Goal: Task Accomplishment & Management: Manage account settings

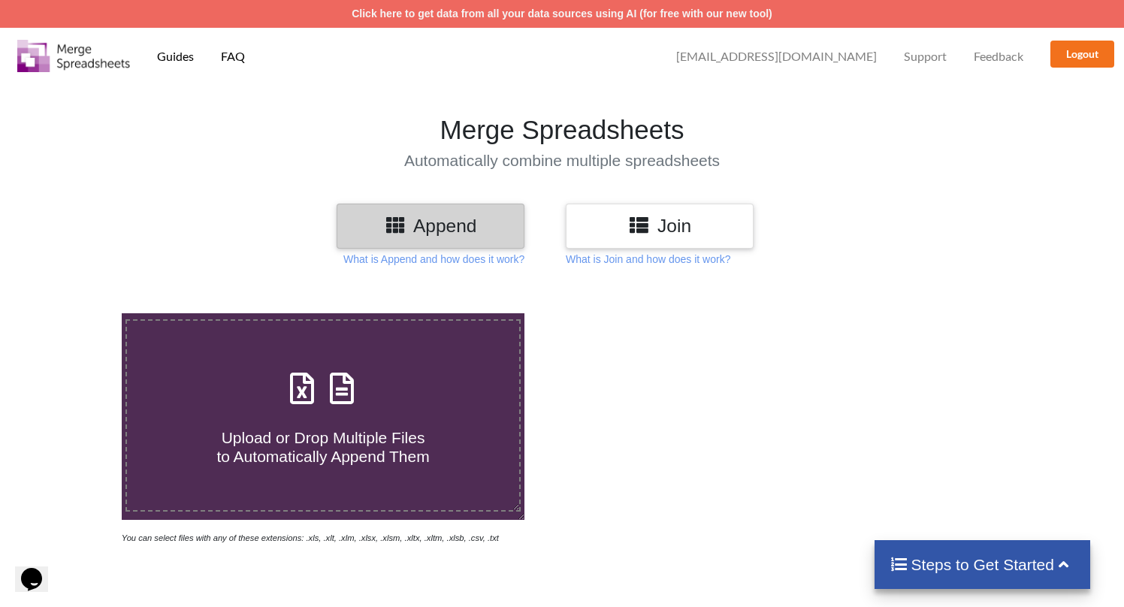
click at [854, 54] on span "[EMAIL_ADDRESS][DOMAIN_NAME]" at bounding box center [776, 56] width 201 height 12
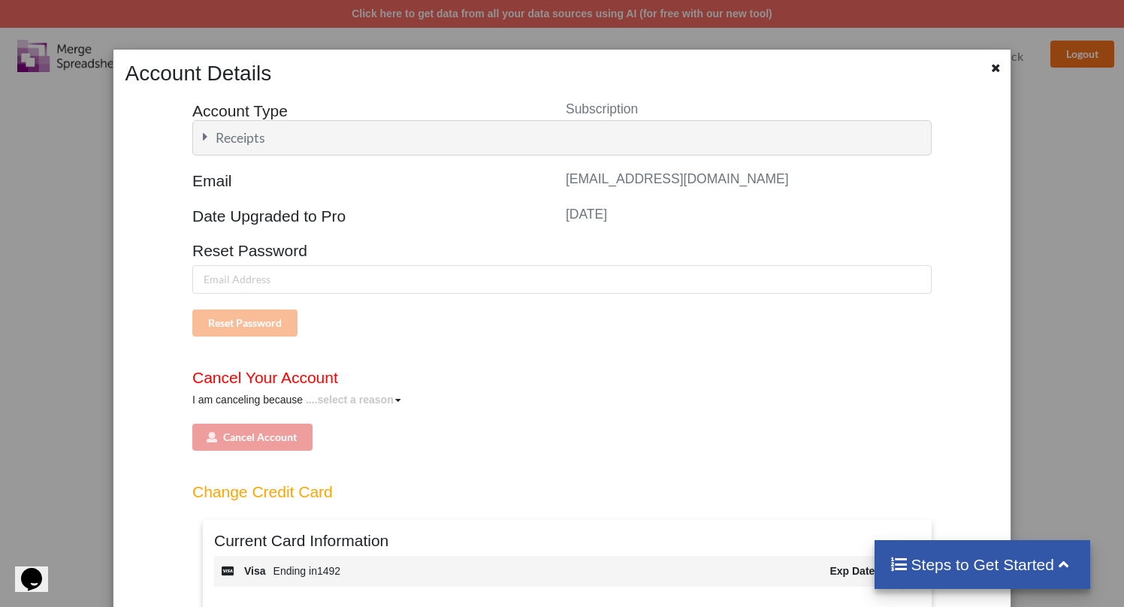
click at [357, 409] on div "I am canceling because ....select a reason I don't use this anymore it's too ex…" at bounding box center [561, 421] width 739 height 59
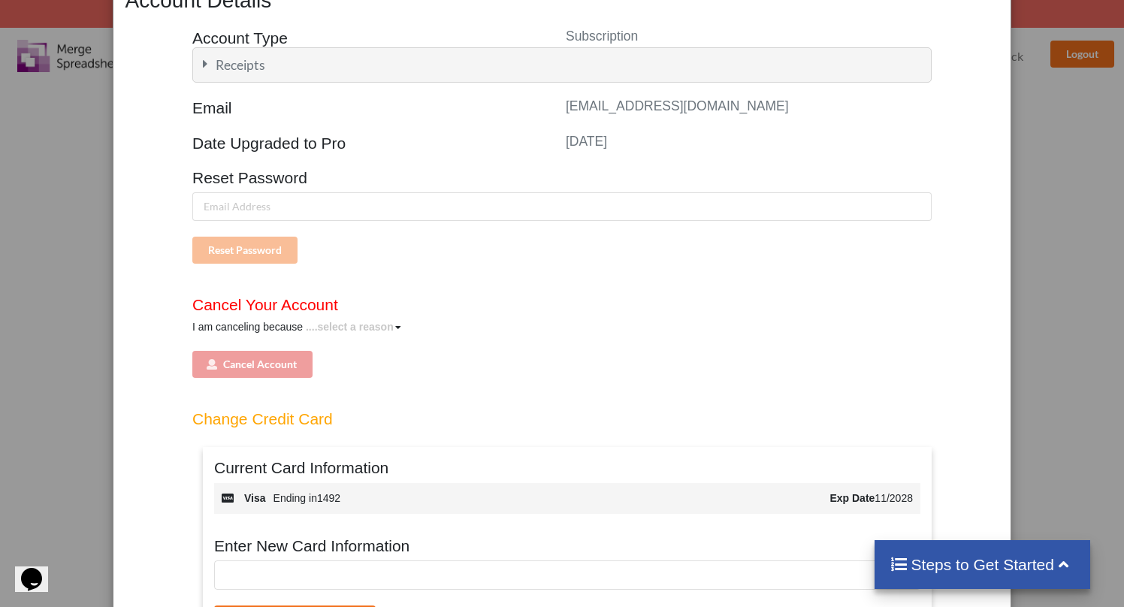
scroll to position [89, 0]
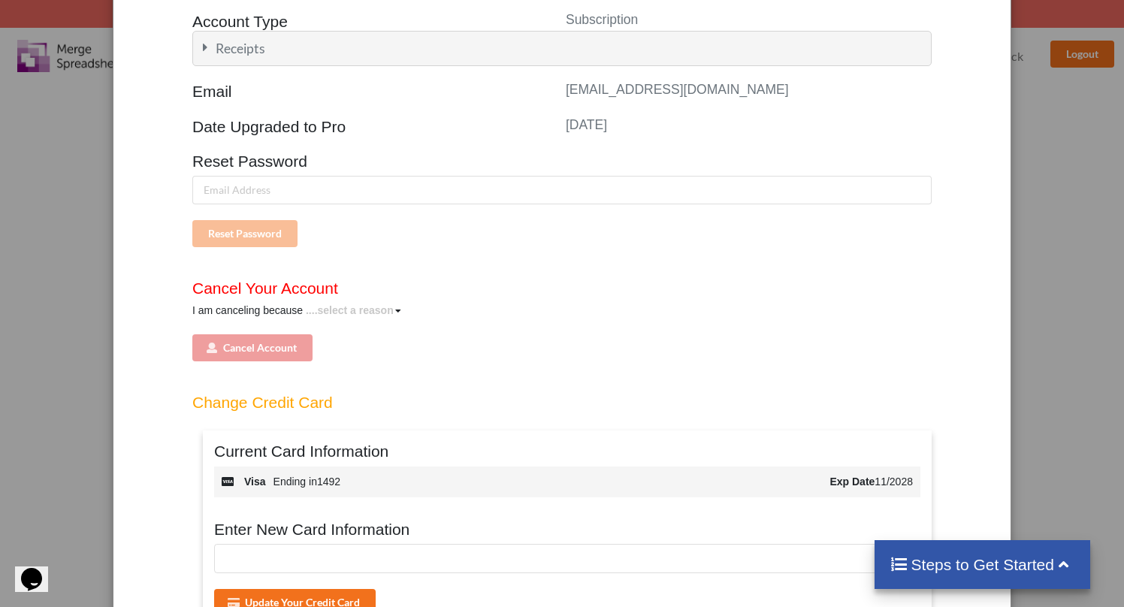
click at [270, 342] on div "I am canceling because ....select a reason I don't use this anymore it's too ex…" at bounding box center [561, 332] width 739 height 59
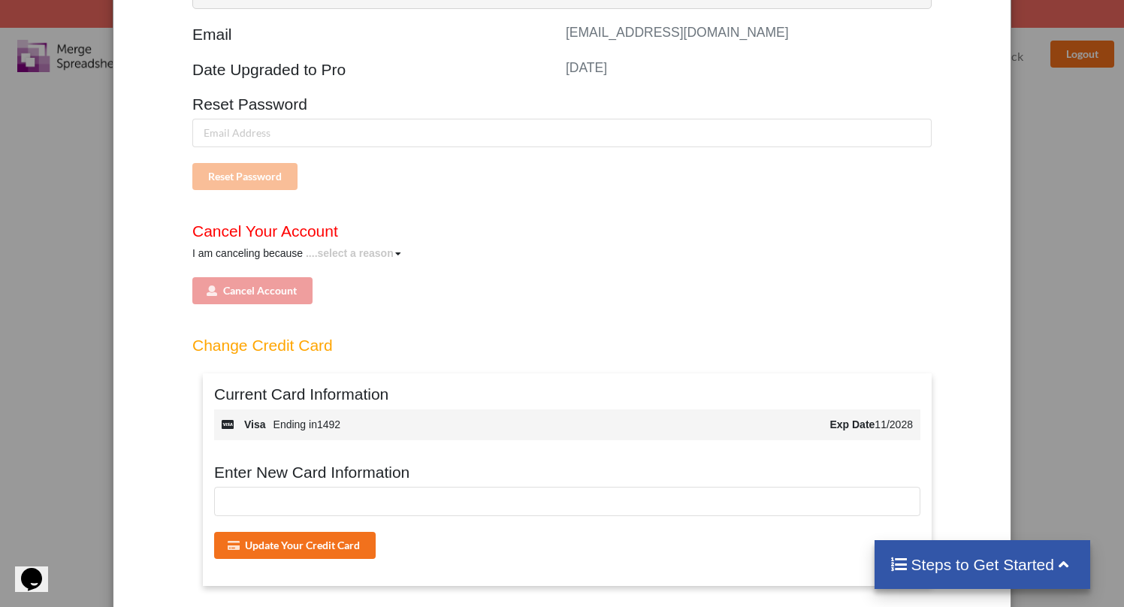
scroll to position [206, 0]
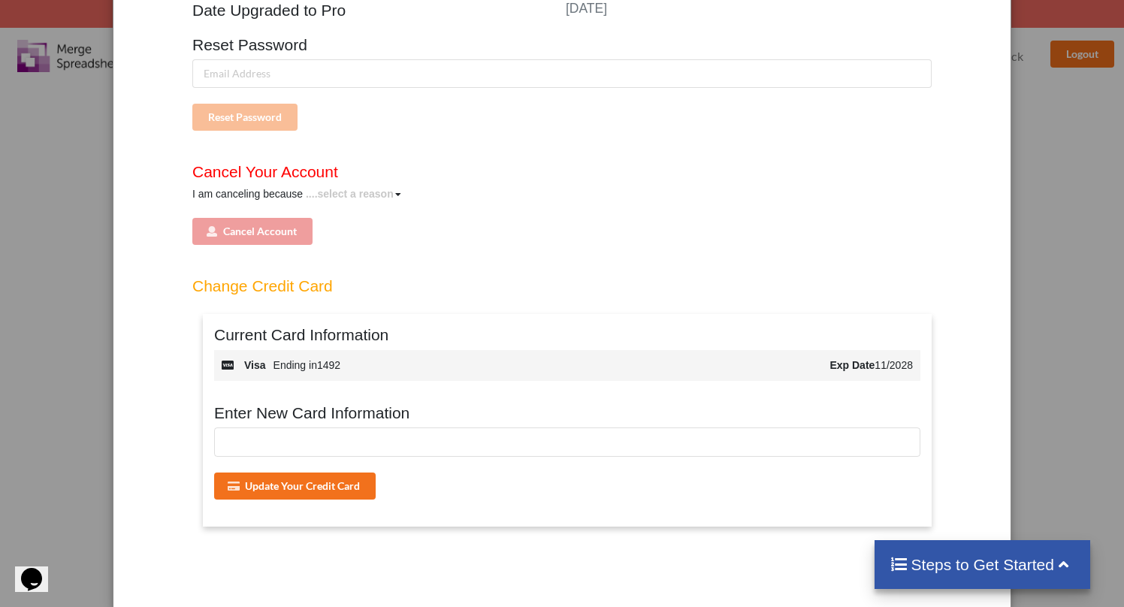
click at [155, 271] on div "Account Type Subscription Receipts Date Amount Description Receipt [DATE] 11:50…" at bounding box center [562, 237] width 874 height 715
click at [437, 262] on div "Account Type Subscription Receipts Date Amount Description Receipt [DATE] 11:50…" at bounding box center [562, 237] width 874 height 715
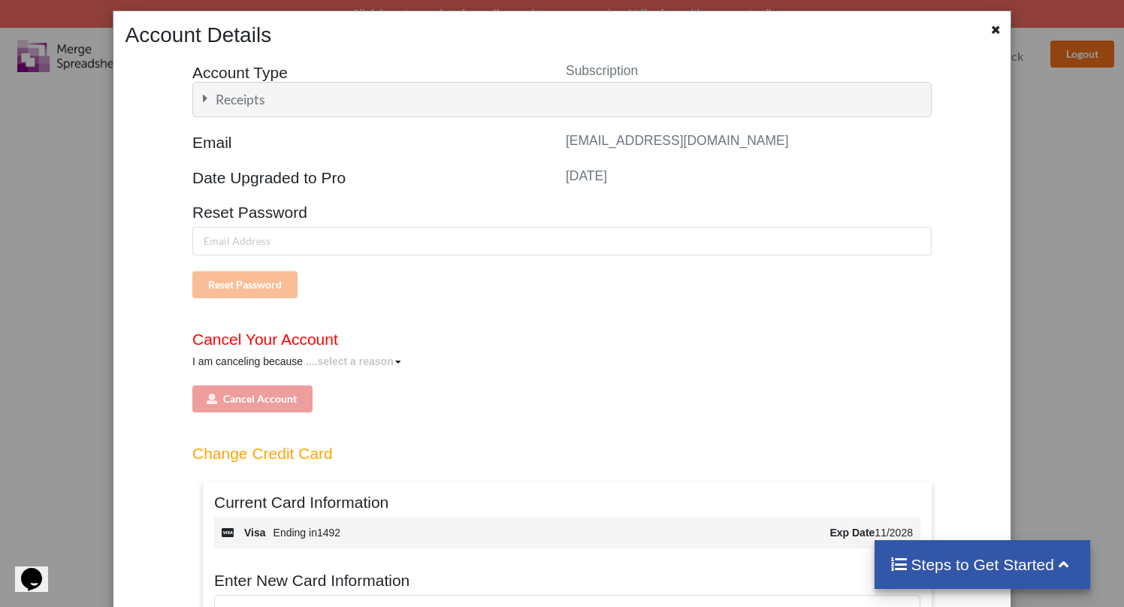
scroll to position [0, 0]
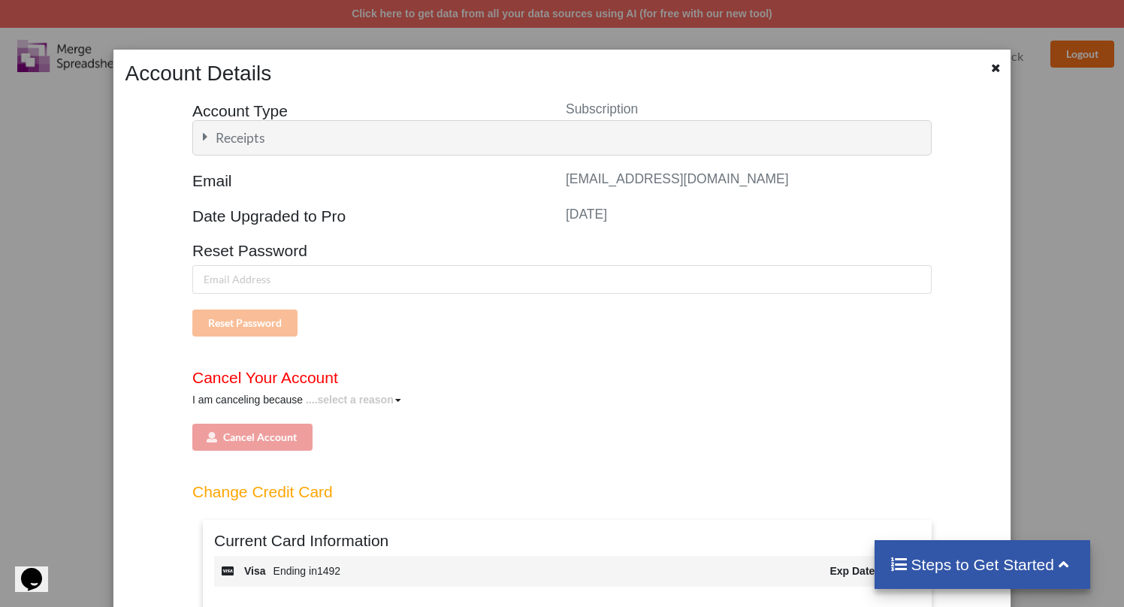
click at [204, 141] on icon at bounding box center [205, 138] width 17 height 14
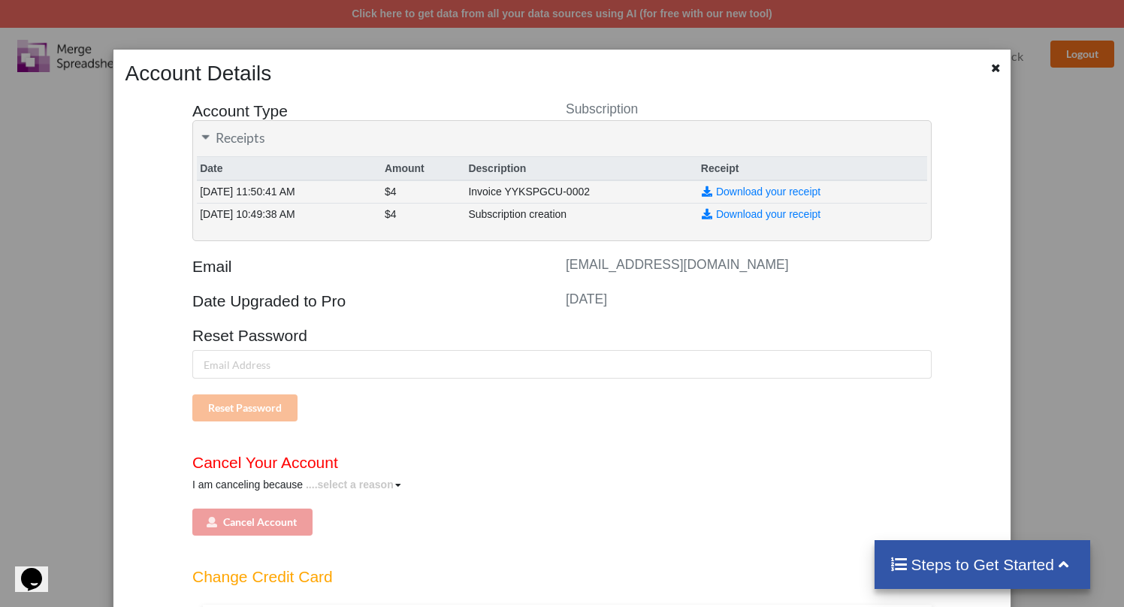
click at [583, 342] on h4 "Reset Password" at bounding box center [561, 335] width 739 height 19
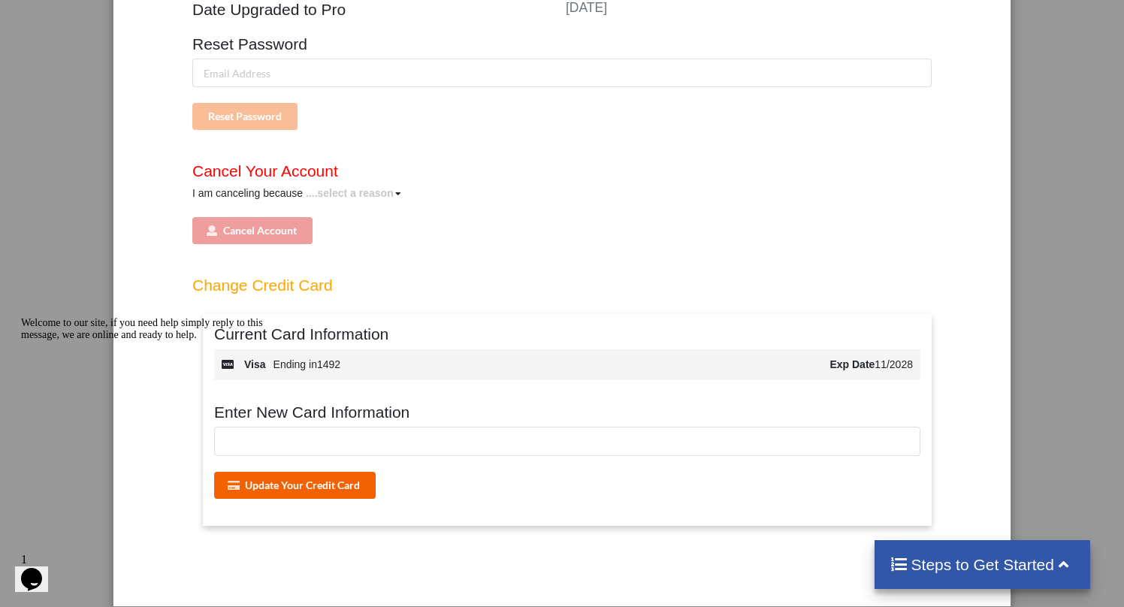
scroll to position [303, 0]
click at [775, 283] on h4 "Change Credit Card" at bounding box center [561, 285] width 739 height 19
click at [21, 317] on icon "Chat attention grabber" at bounding box center [21, 317] width 0 height 0
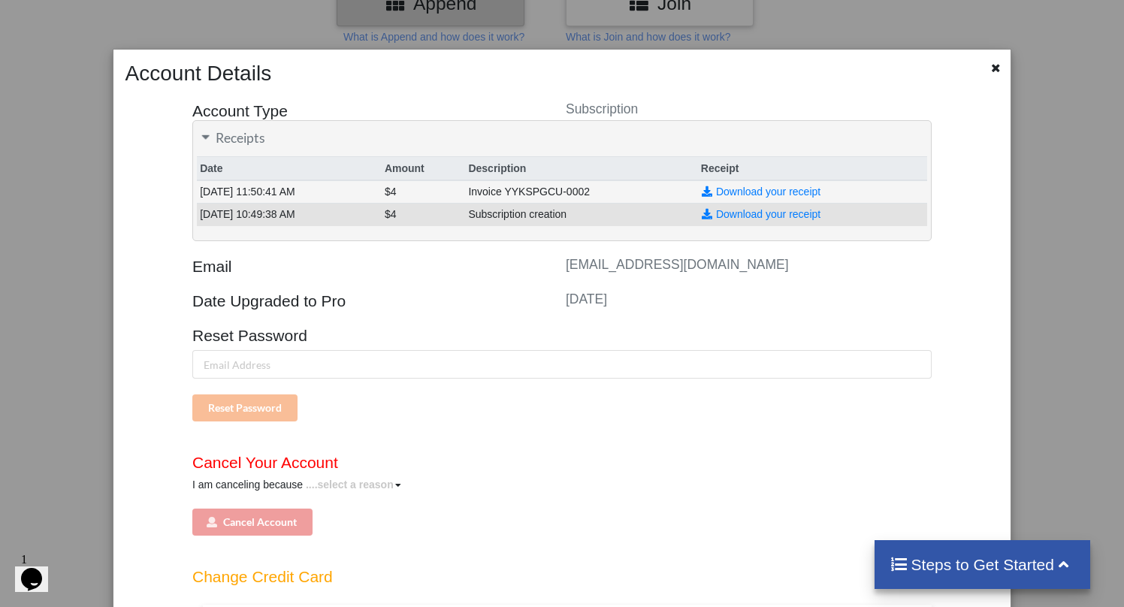
scroll to position [164, 0]
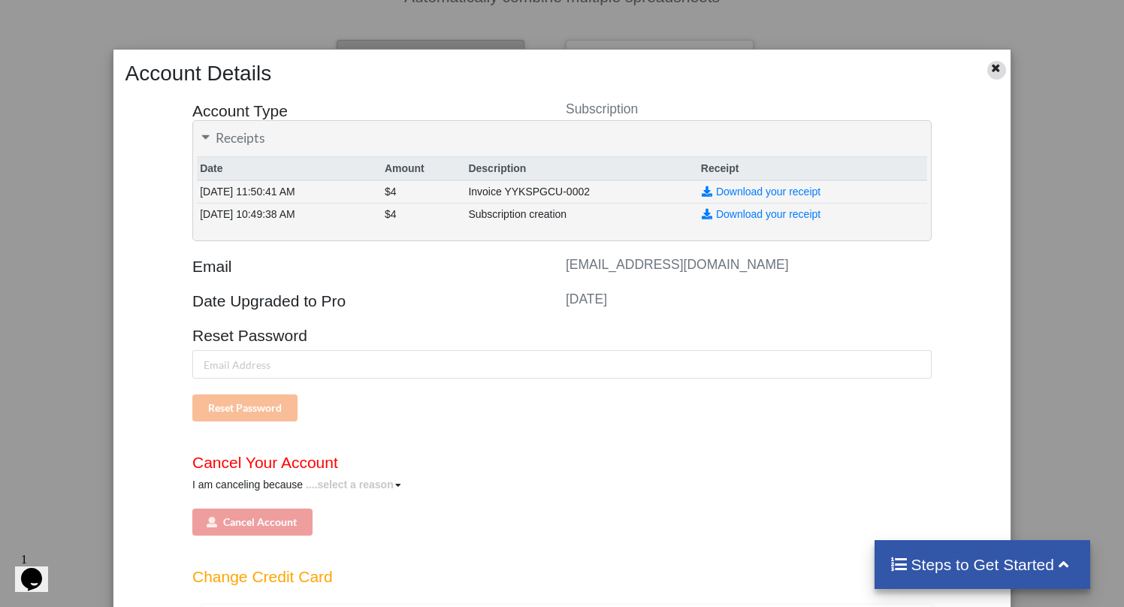
click at [987, 71] on div at bounding box center [996, 70] width 19 height 19
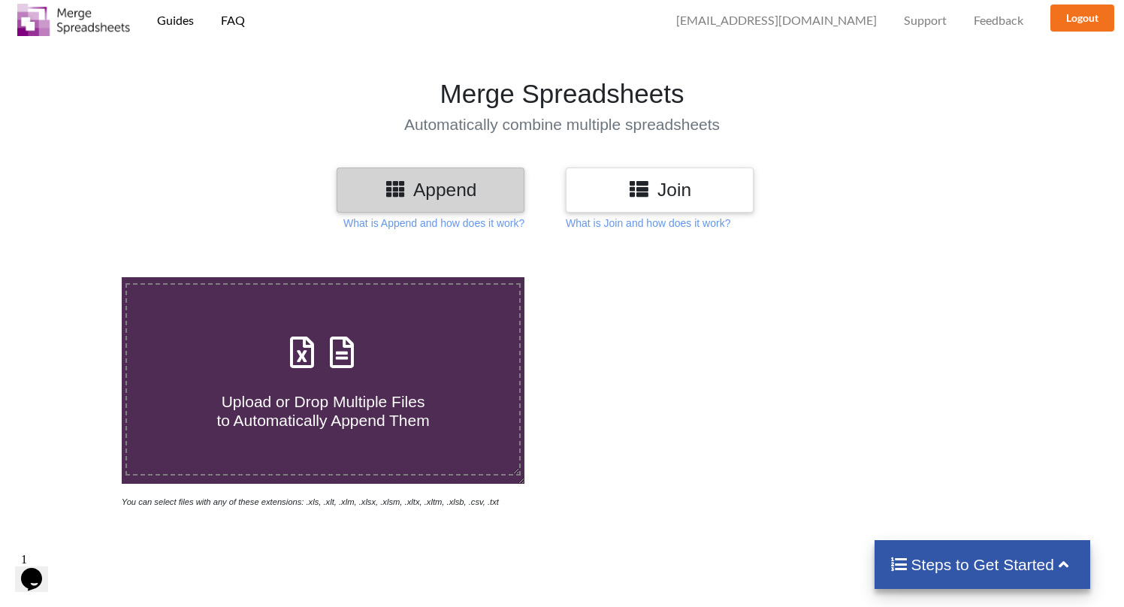
scroll to position [0, 0]
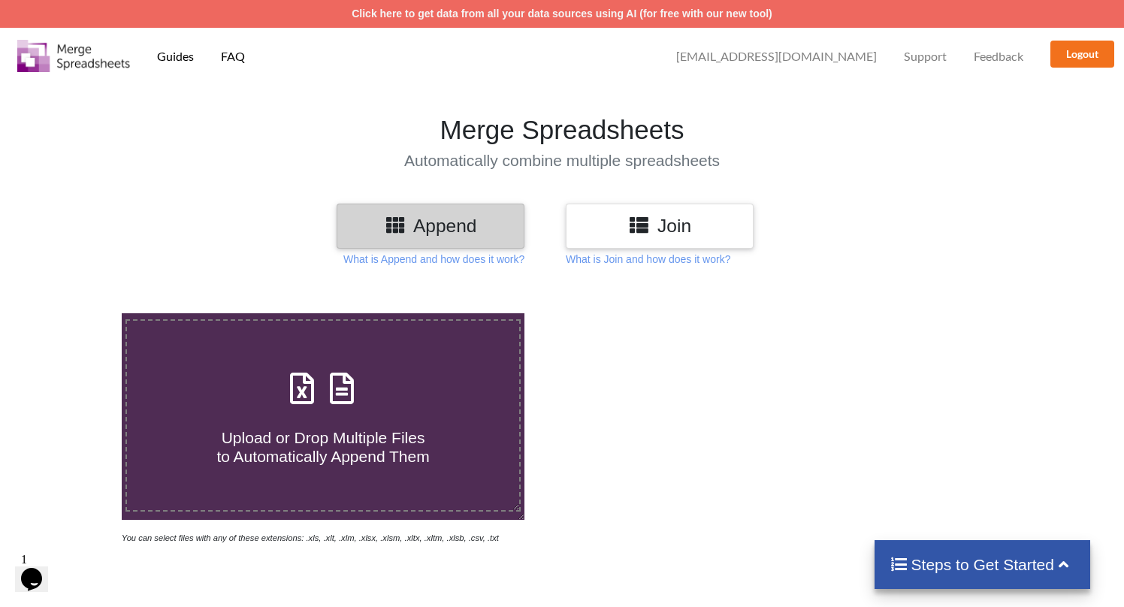
click at [913, 57] on span "Support" at bounding box center [925, 56] width 43 height 12
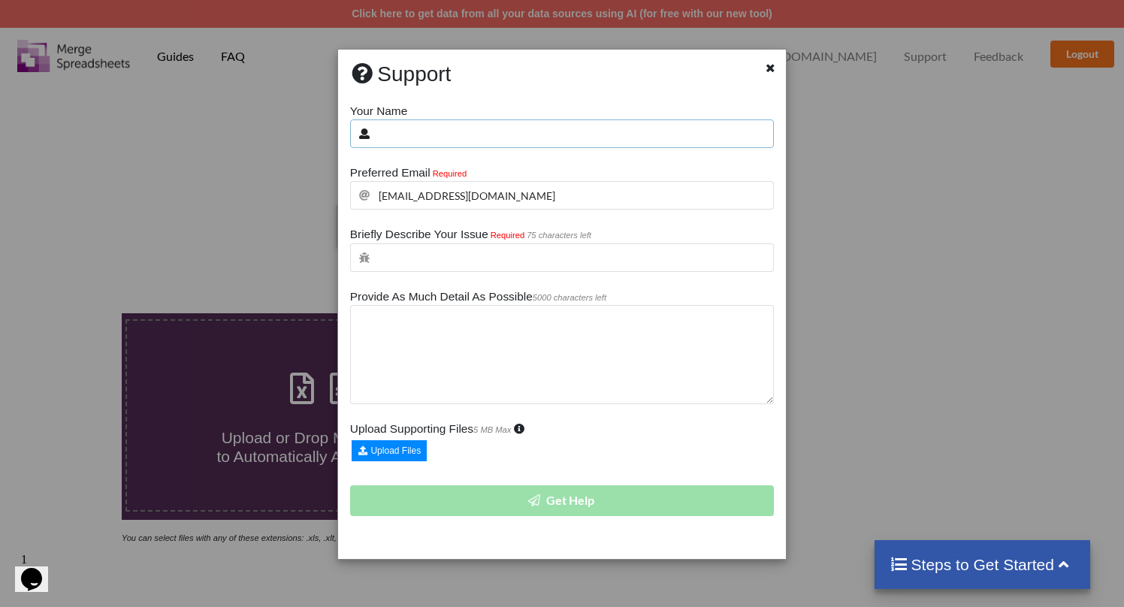
click at [435, 144] on input "text" at bounding box center [562, 133] width 424 height 29
type input "[PERSON_NAME]"
click at [426, 264] on input "text" at bounding box center [562, 257] width 424 height 29
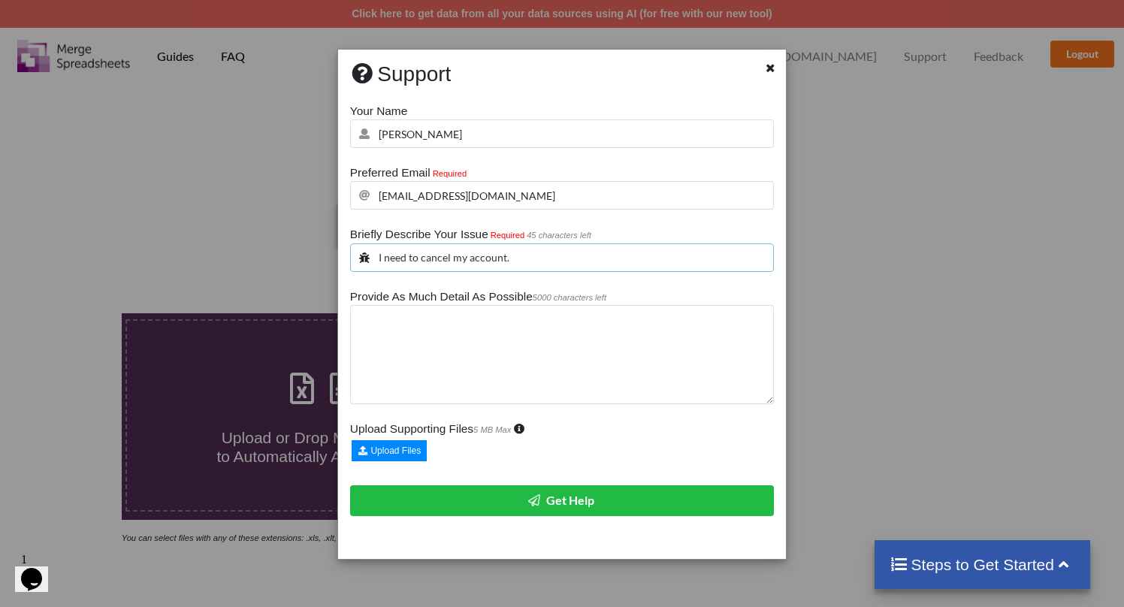
type input "I need to cancel my account."
click at [363, 305] on textarea at bounding box center [562, 354] width 424 height 99
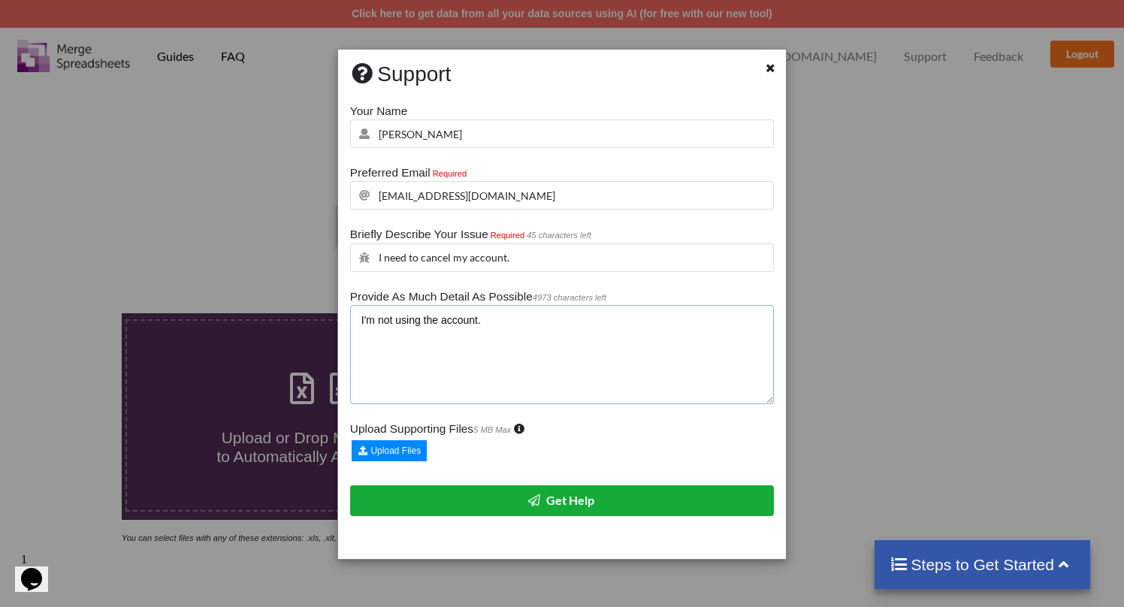
type textarea "I'm not using the account."
click at [529, 489] on button "Get Help" at bounding box center [562, 500] width 424 height 31
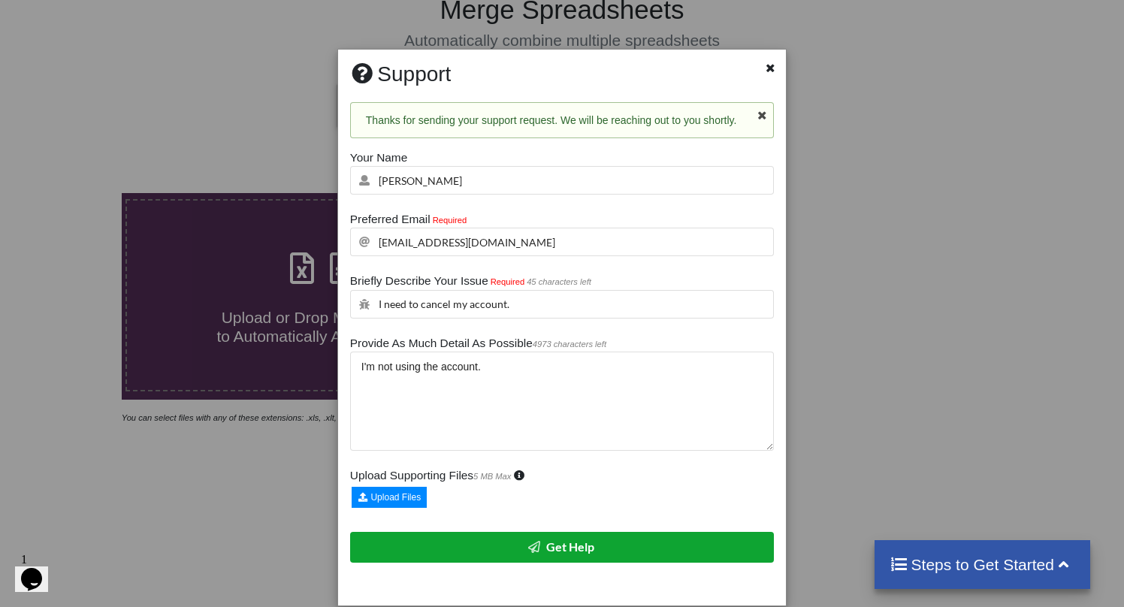
scroll to position [122, 0]
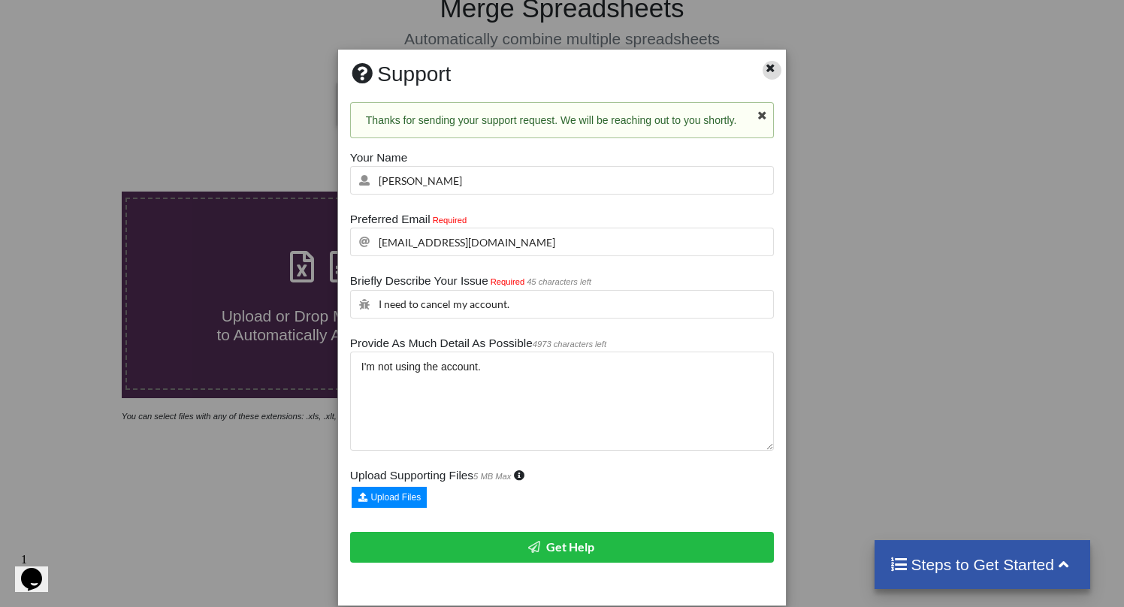
click at [773, 75] on div at bounding box center [772, 70] width 19 height 19
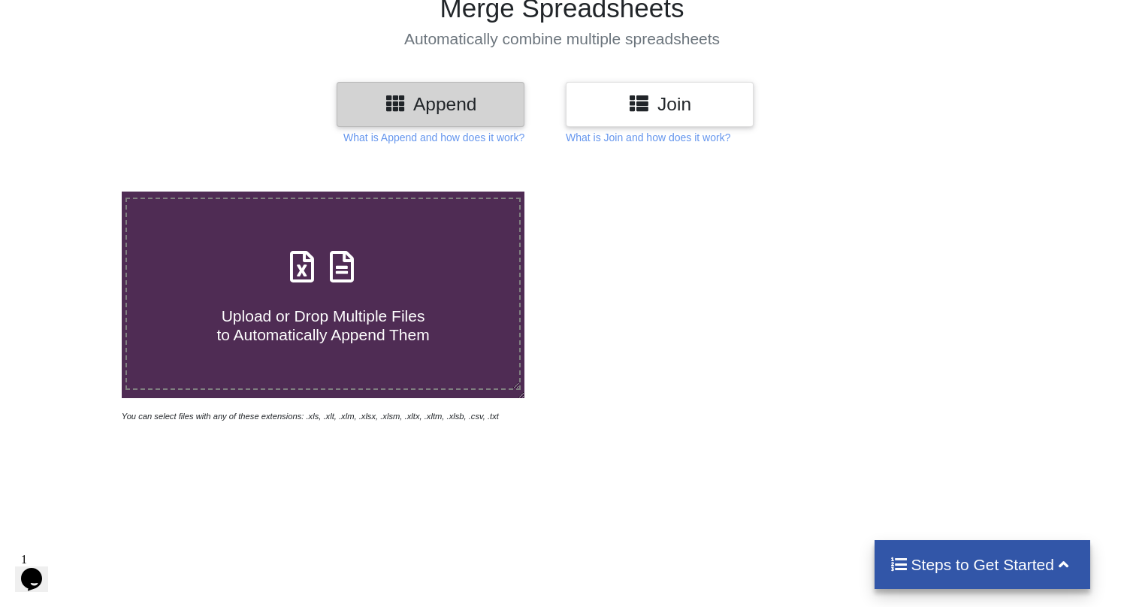
scroll to position [0, 0]
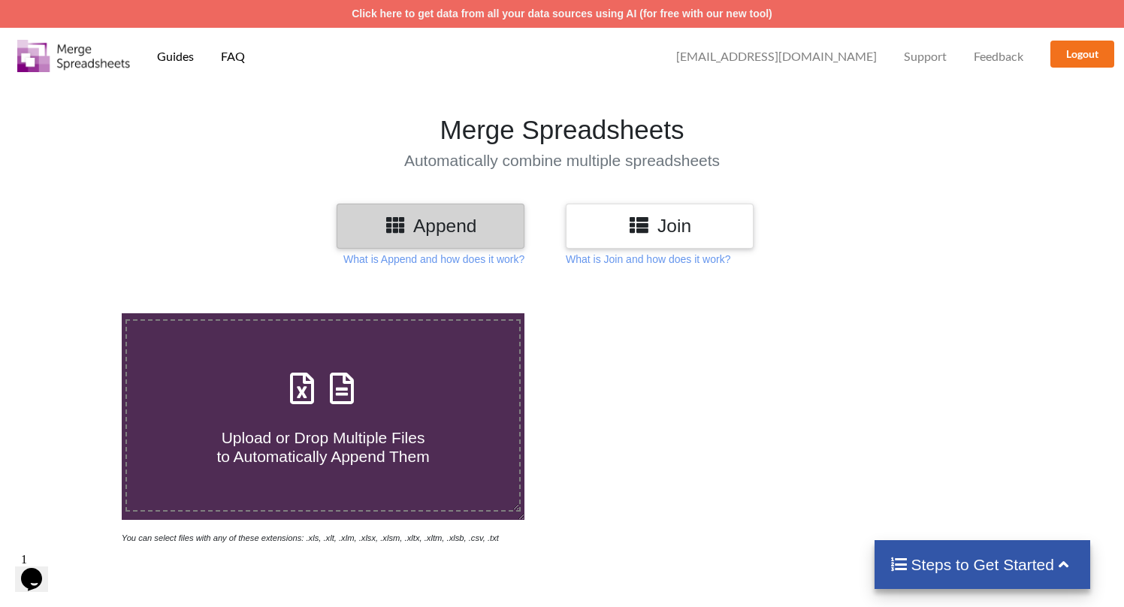
click at [920, 59] on span "Support" at bounding box center [925, 56] width 43 height 12
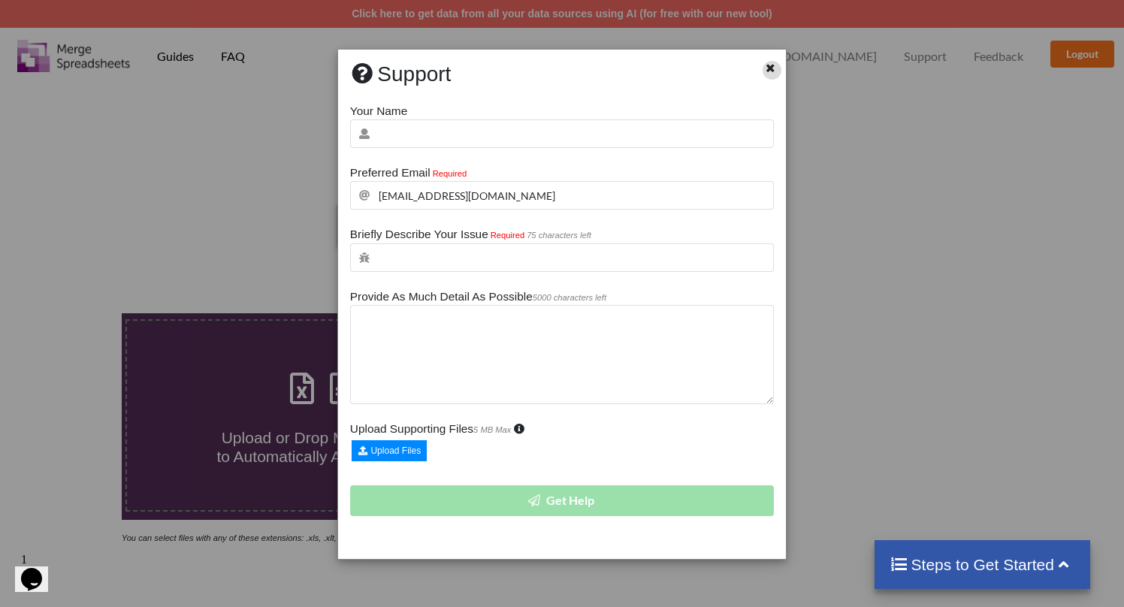
click at [772, 68] on icon at bounding box center [771, 66] width 13 height 11
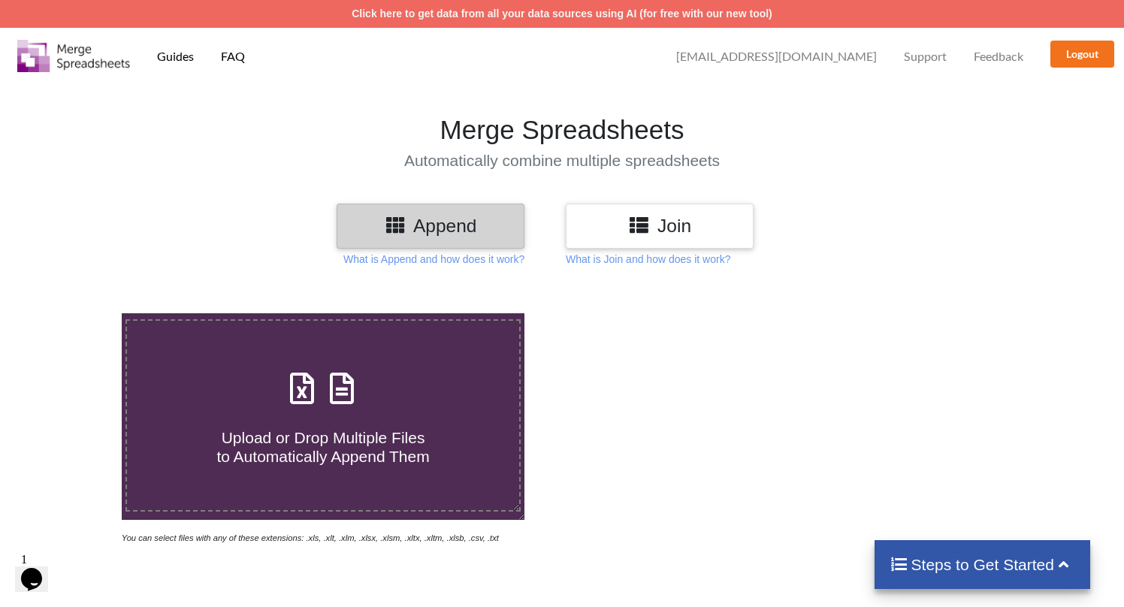
click at [825, 56] on span "[EMAIL_ADDRESS][DOMAIN_NAME]" at bounding box center [776, 56] width 201 height 12
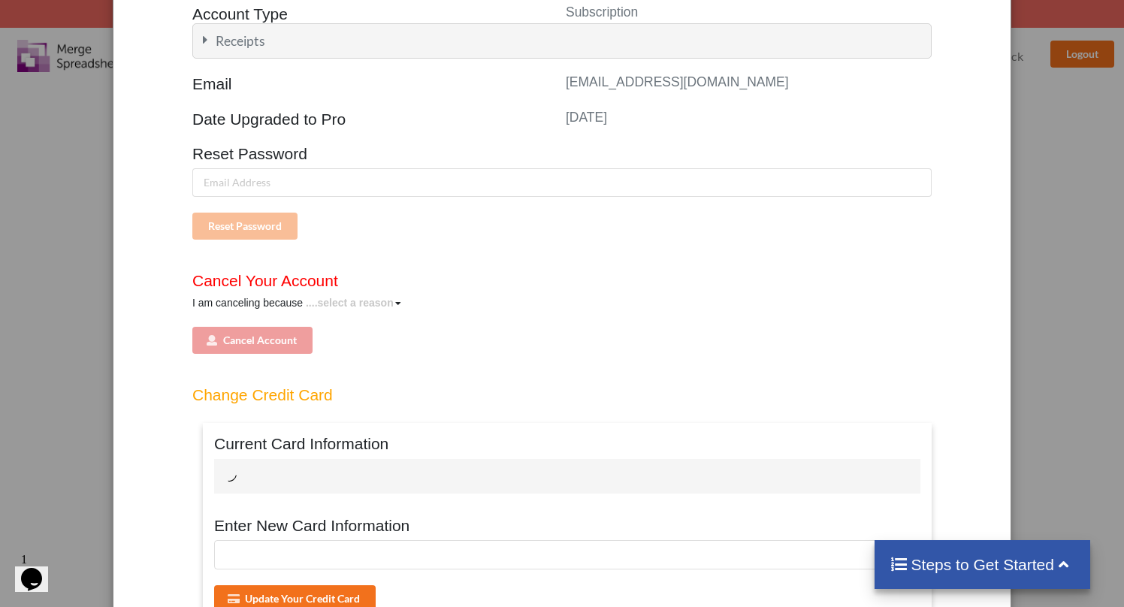
scroll to position [123, 0]
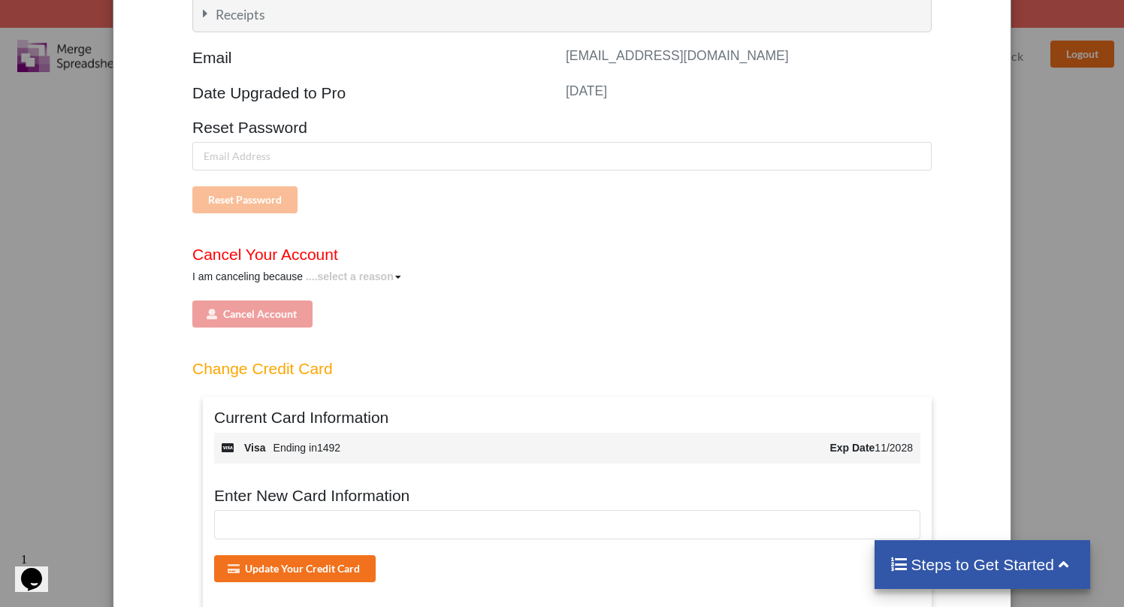
click at [263, 316] on div "I am canceling because ....select a reason I don't use this anymore it's too ex…" at bounding box center [561, 298] width 739 height 59
click at [288, 279] on span "I am canceling because ....select a reason I don't use this anymore it's too ex…" at bounding box center [297, 277] width 211 height 12
click at [401, 277] on icon at bounding box center [398, 277] width 6 height 9
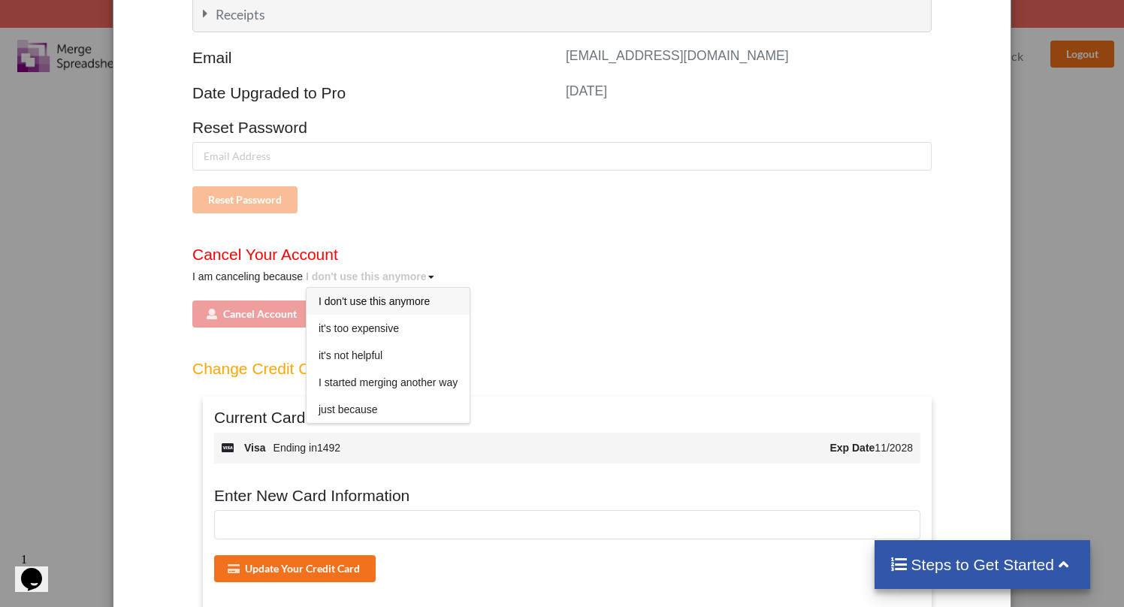
click at [389, 302] on span "I don't use this anymore" at bounding box center [374, 301] width 111 height 12
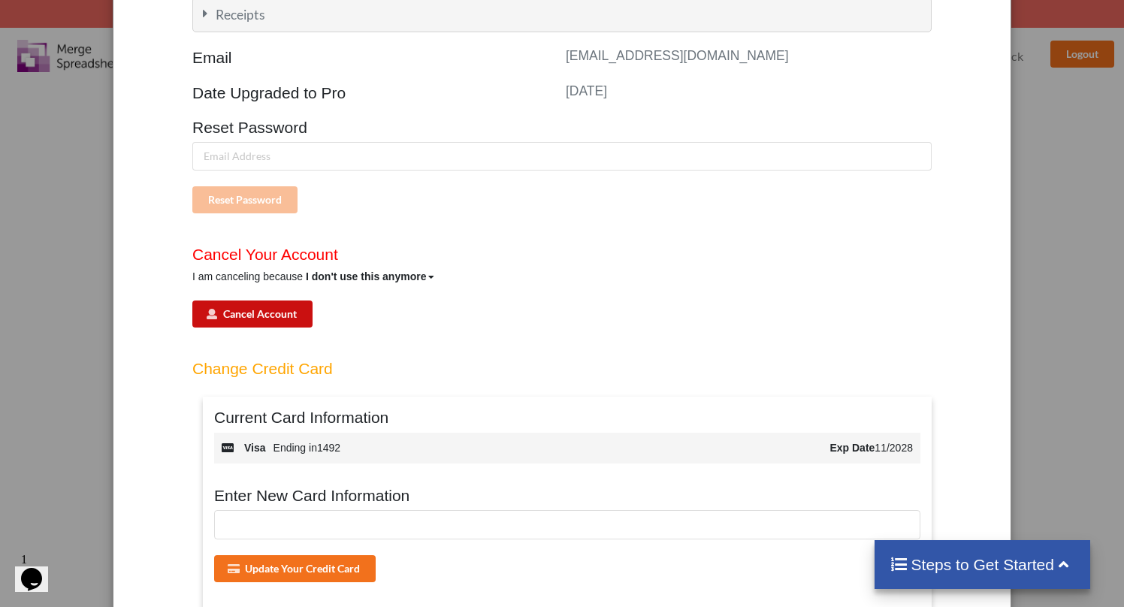
click at [265, 313] on button "Cancel Account" at bounding box center [252, 314] width 120 height 27
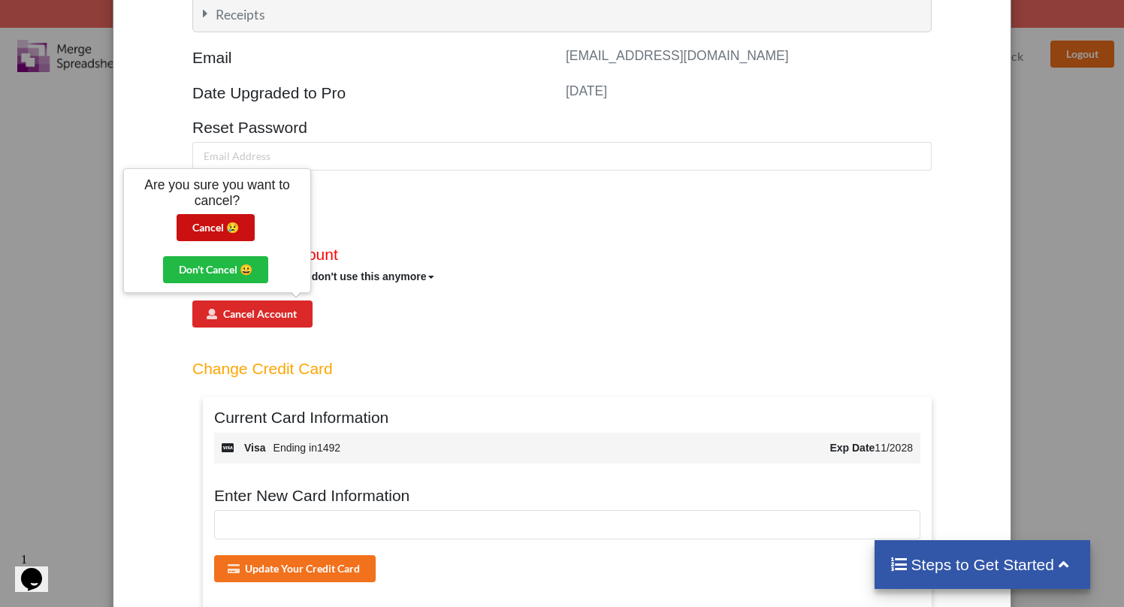
click at [205, 223] on button "Cancel 😢️" at bounding box center [216, 227] width 78 height 27
